Goal: Information Seeking & Learning: Understand process/instructions

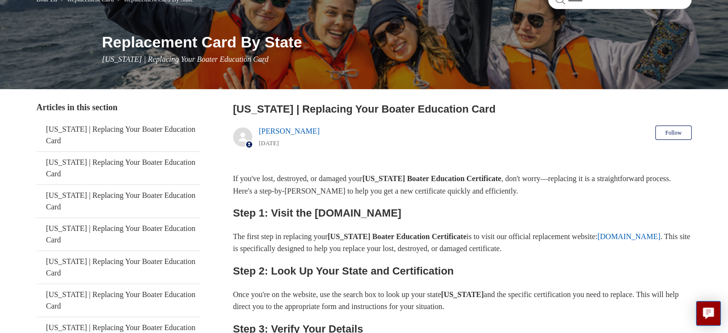
scroll to position [96, 0]
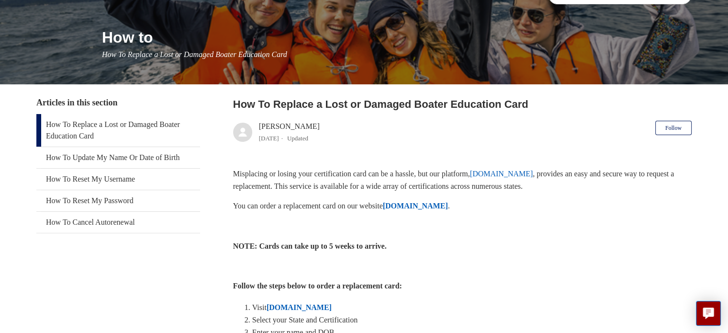
scroll to position [144, 0]
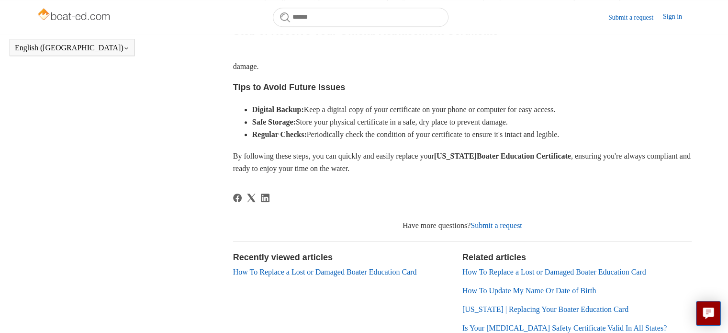
scroll to position [613, 0]
